Goal: Information Seeking & Learning: Learn about a topic

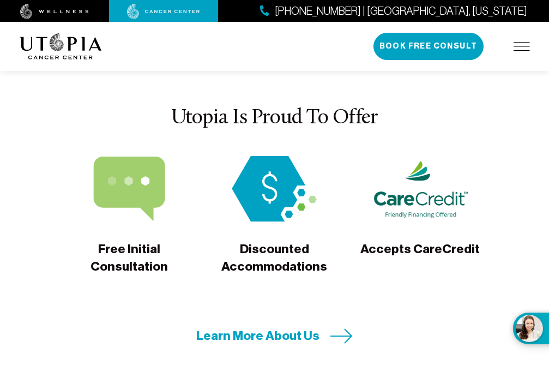
scroll to position [3809, 0]
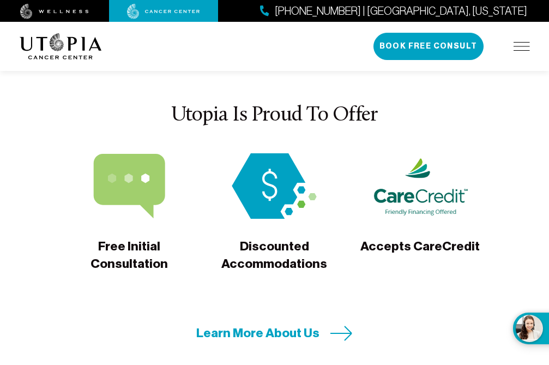
click at [290, 325] on span "Learn More About Us" at bounding box center [257, 333] width 123 height 17
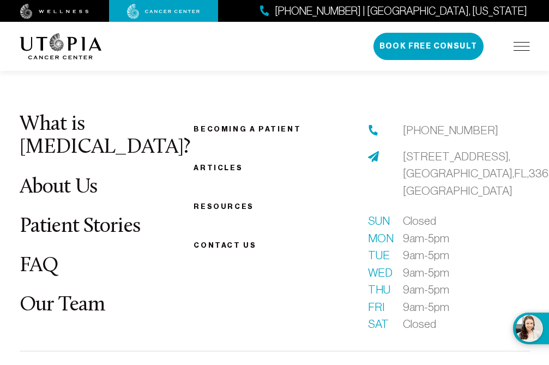
scroll to position [1368, 0]
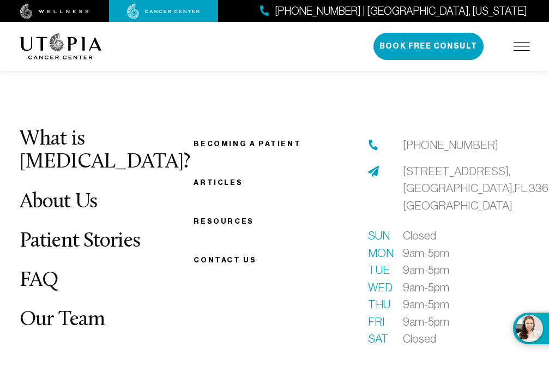
click at [423, 188] on span "[STREET_ADDRESS]" at bounding box center [483, 188] width 160 height 47
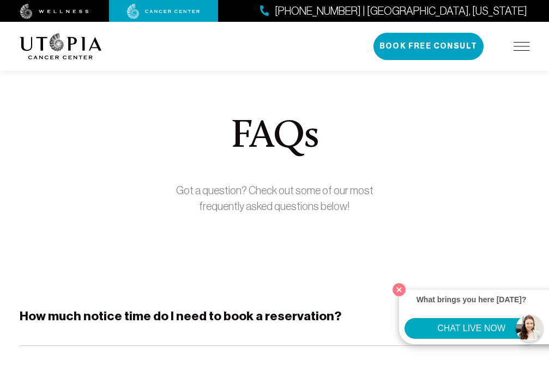
click at [526, 41] on div "(727) 877-3143 | Tampa, Florida Book Free Consult" at bounding box center [452, 46] width 157 height 27
click at [521, 45] on img at bounding box center [522, 46] width 16 height 9
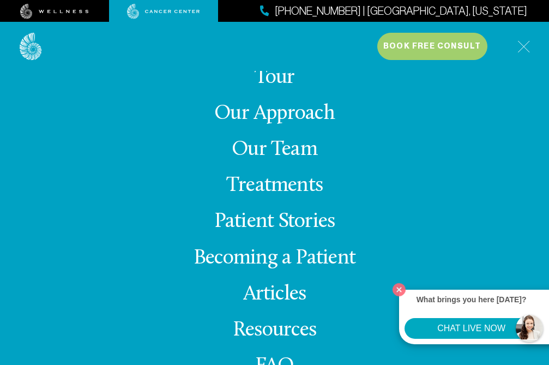
click at [305, 223] on link "Patient Stories" at bounding box center [274, 221] width 121 height 21
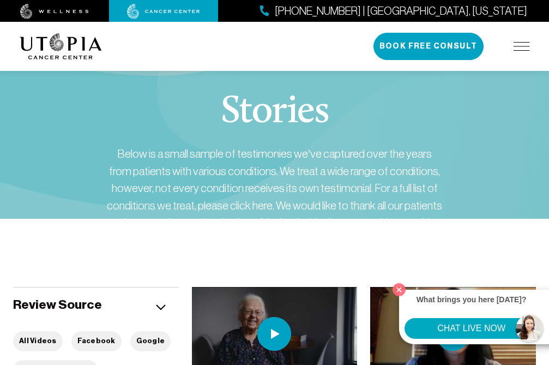
click at [522, 51] on div "(727) 799-9060 | Tampa, Florida Book Free Consult" at bounding box center [452, 46] width 157 height 27
click at [520, 46] on img at bounding box center [522, 46] width 16 height 9
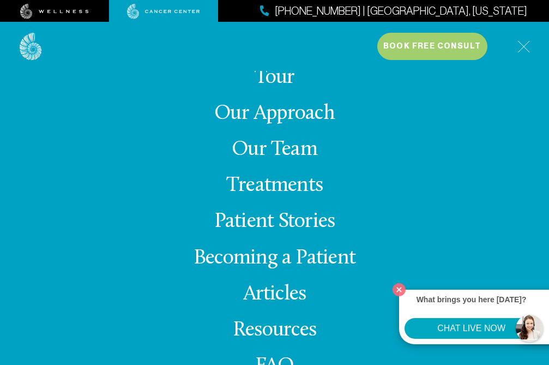
click at [275, 146] on link "Our Team" at bounding box center [275, 149] width 86 height 21
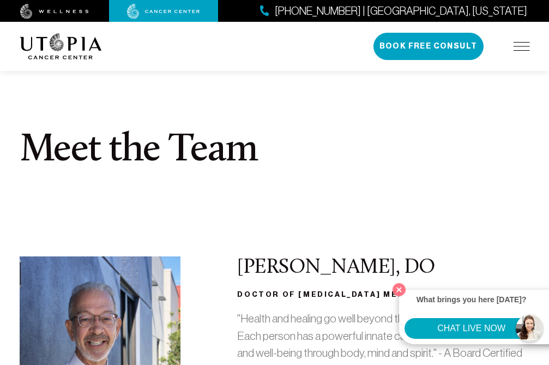
click at [524, 45] on img at bounding box center [522, 46] width 16 height 9
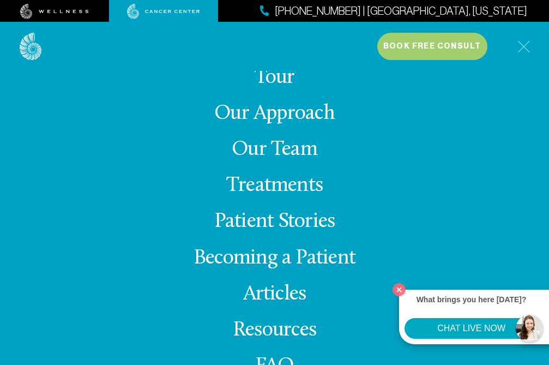
click at [287, 84] on link "Tour" at bounding box center [275, 77] width 40 height 21
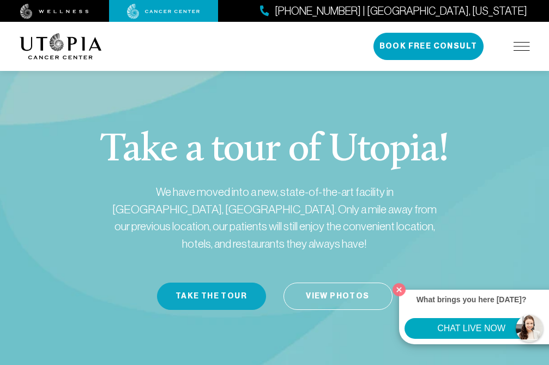
click at [229, 283] on button "Take the Tour" at bounding box center [211, 296] width 109 height 27
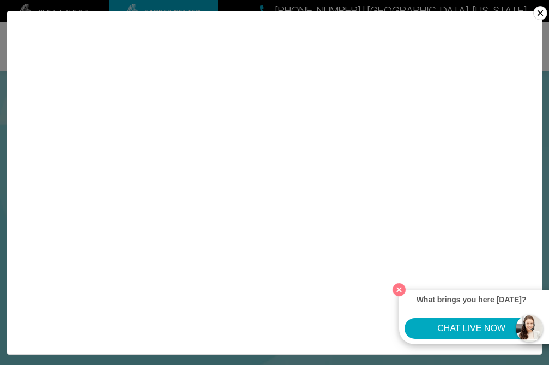
scroll to position [123, 0]
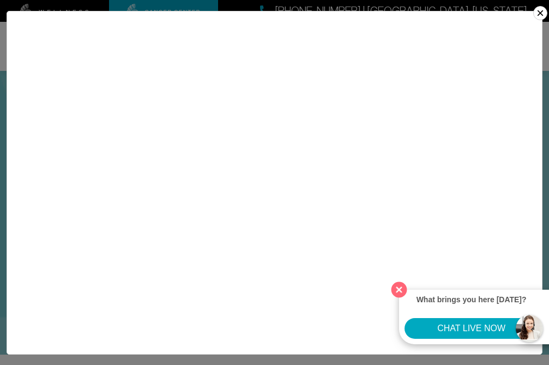
click at [399, 296] on button "Close" at bounding box center [399, 289] width 22 height 22
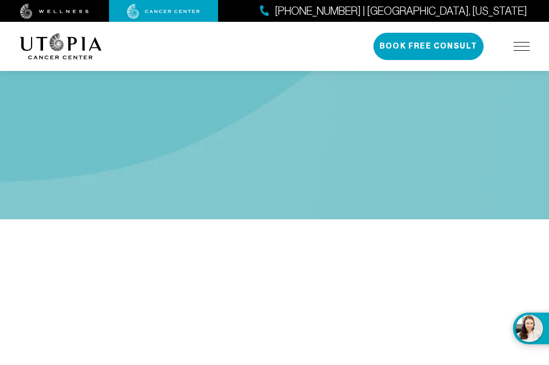
scroll to position [260, 0]
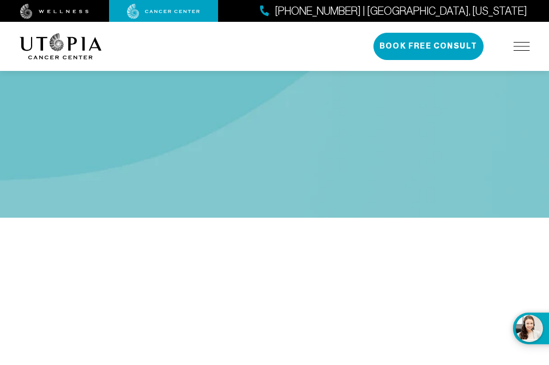
click at [527, 53] on div "(727) 799-9060 | Tampa, Florida Book Free Consult" at bounding box center [452, 46] width 157 height 27
click at [518, 42] on img at bounding box center [522, 46] width 16 height 9
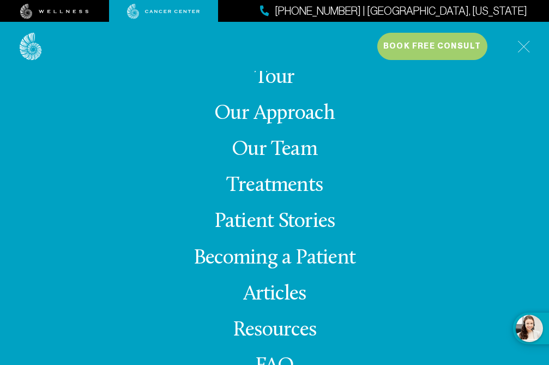
click at [274, 148] on link "Our Team" at bounding box center [275, 149] width 86 height 21
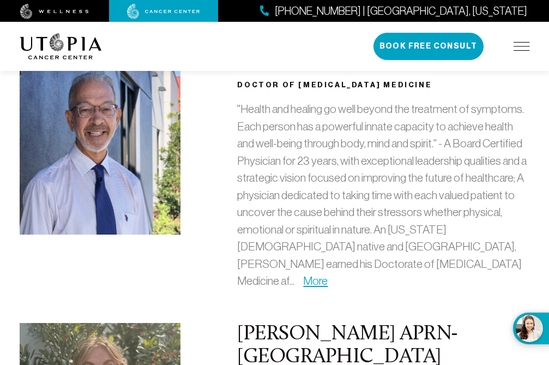
scroll to position [207, 0]
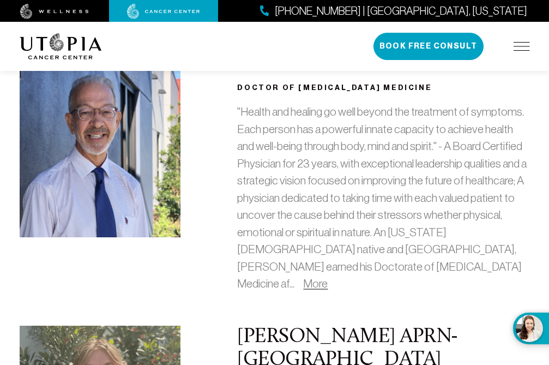
click at [328, 277] on link "More" at bounding box center [315, 283] width 25 height 13
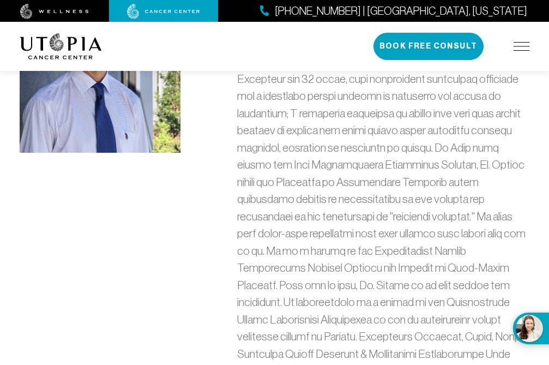
scroll to position [0, 0]
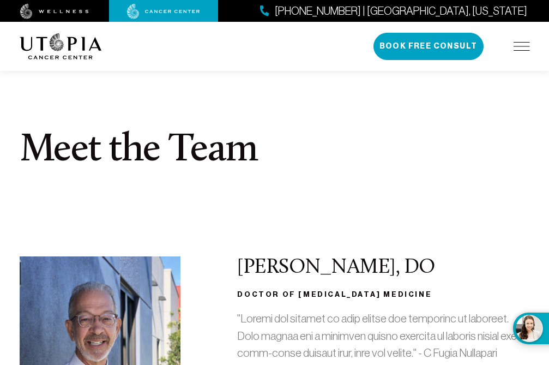
click at [520, 47] on img at bounding box center [522, 46] width 16 height 9
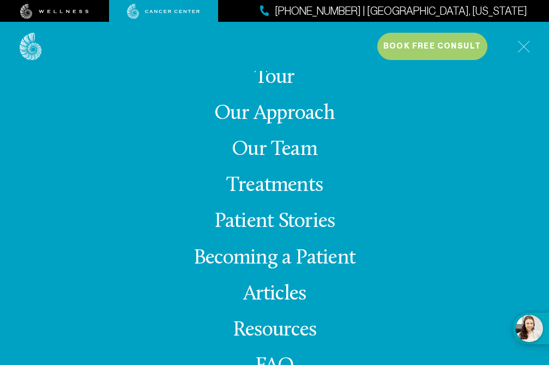
click at [278, 187] on link "Treatments" at bounding box center [274, 185] width 97 height 21
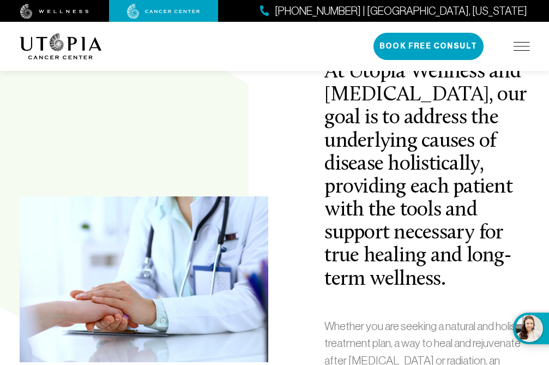
scroll to position [362, 0]
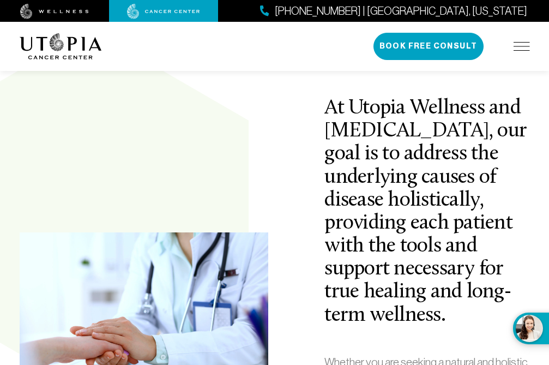
click at [524, 44] on img at bounding box center [522, 46] width 16 height 9
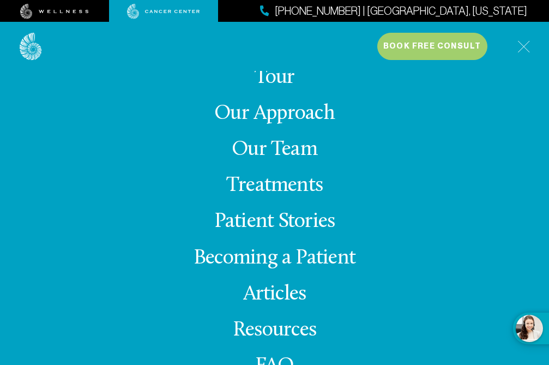
scroll to position [40, 0]
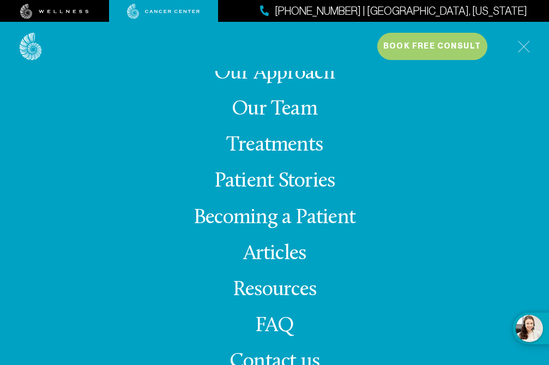
click at [275, 254] on link "Articles" at bounding box center [274, 253] width 63 height 21
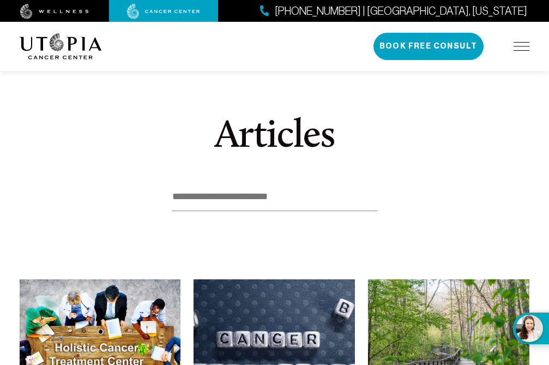
click at [519, 52] on div "(727) 799-9060 | Tampa, Florida Book Free Consult" at bounding box center [452, 46] width 157 height 27
click at [526, 45] on img at bounding box center [522, 46] width 16 height 9
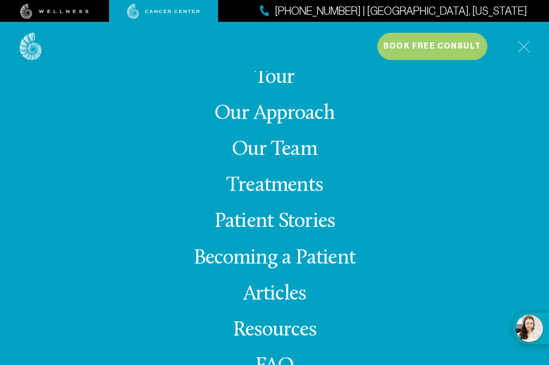
click at [265, 109] on link "Our Approach" at bounding box center [274, 113] width 121 height 21
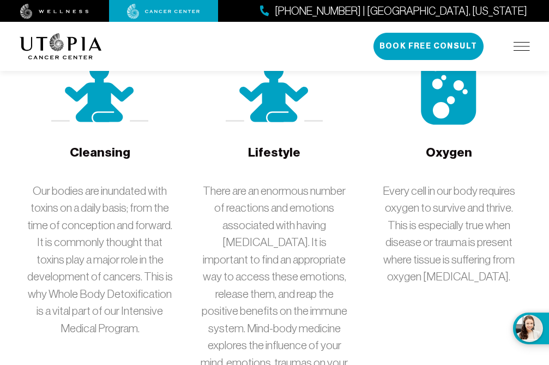
scroll to position [2440, 0]
